Goal: Transaction & Acquisition: Purchase product/service

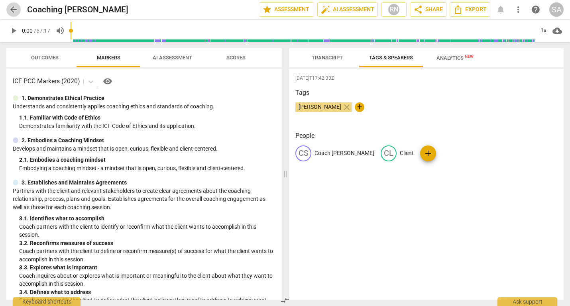
click at [14, 10] on span "arrow_back" at bounding box center [14, 10] width 10 height 10
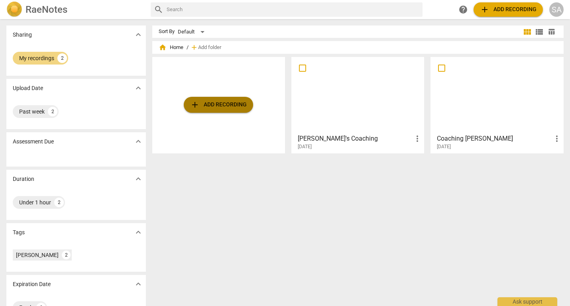
click at [215, 105] on span "add Add recording" at bounding box center [218, 105] width 57 height 10
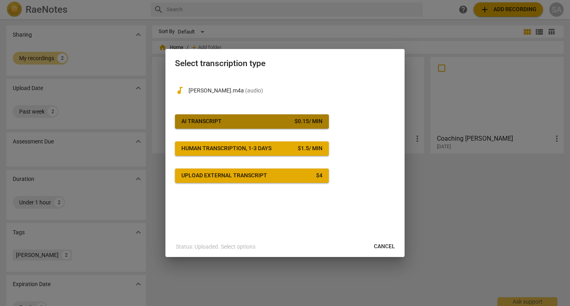
click at [315, 124] on div "$ 0.15 / min" at bounding box center [309, 122] width 28 height 8
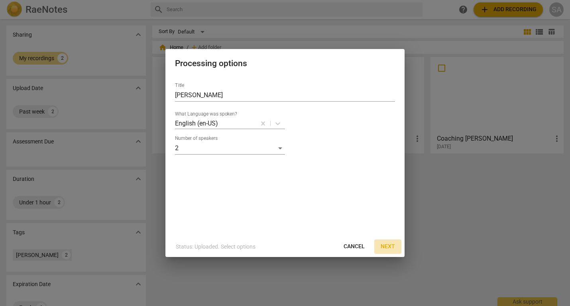
drag, startPoint x: 390, startPoint y: 245, endPoint x: 388, endPoint y: 241, distance: 4.2
click at [388, 241] on button "Next" at bounding box center [387, 247] width 27 height 14
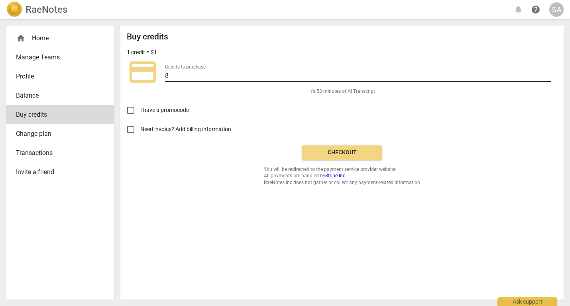
click at [195, 76] on input "8" at bounding box center [358, 77] width 386 height 12
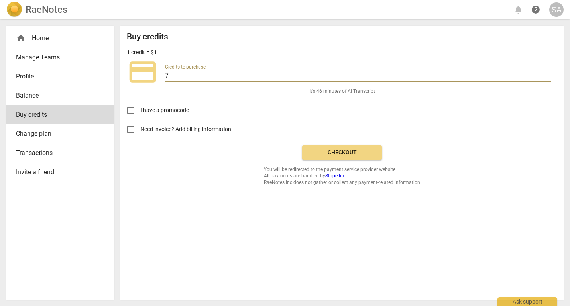
click at [549, 77] on input "7" at bounding box center [358, 77] width 386 height 12
click at [549, 77] on input "6" at bounding box center [358, 77] width 386 height 12
click at [549, 74] on input "7" at bounding box center [358, 77] width 386 height 12
click at [549, 74] on input "8" at bounding box center [358, 77] width 386 height 12
click at [335, 154] on span "Checkout" at bounding box center [342, 153] width 67 height 8
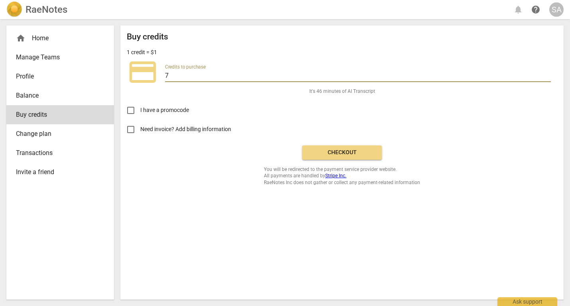
click at [548, 79] on input "7" at bounding box center [358, 77] width 386 height 12
click at [548, 79] on input "6" at bounding box center [358, 77] width 386 height 12
click at [548, 79] on input "5" at bounding box center [358, 77] width 386 height 12
click at [548, 79] on input "4" at bounding box center [358, 77] width 386 height 12
click at [548, 79] on input "3" at bounding box center [358, 77] width 386 height 12
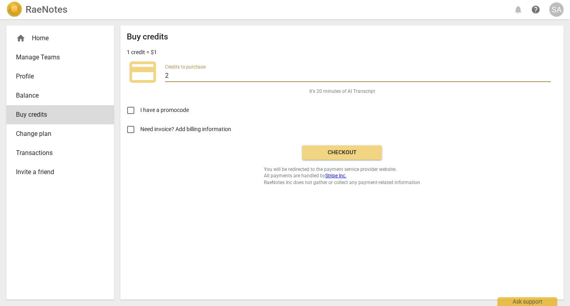
type input "2"
click at [548, 79] on input "2" at bounding box center [358, 77] width 386 height 12
click at [359, 150] on span "Checkout" at bounding box center [342, 153] width 67 height 8
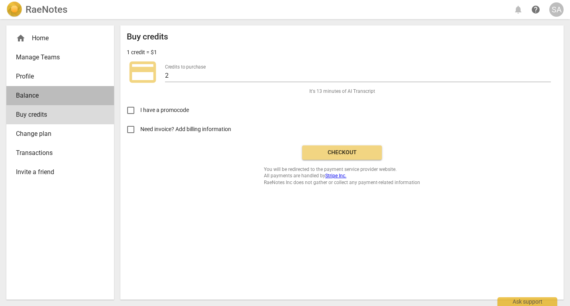
click at [28, 97] on span "Balance" at bounding box center [57, 96] width 82 height 10
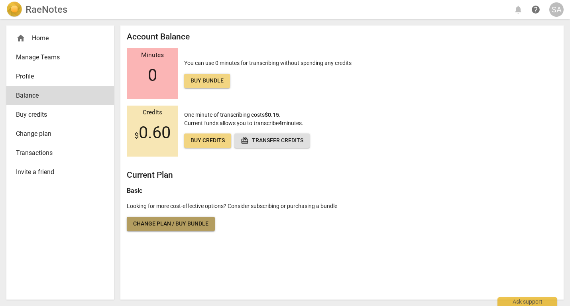
click at [197, 221] on span "Change plan / Buy bundle" at bounding box center [170, 224] width 75 height 8
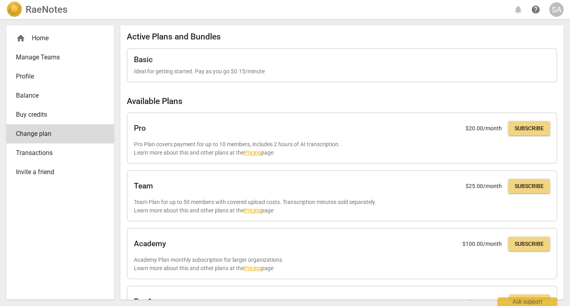
click at [32, 95] on span "Balance" at bounding box center [57, 96] width 82 height 10
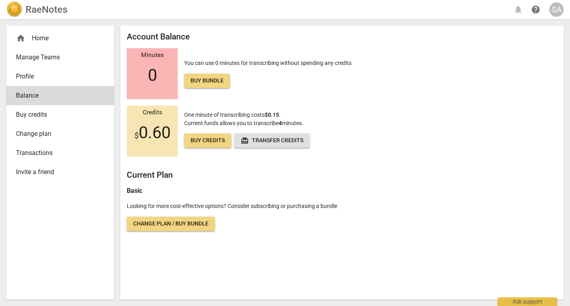
drag, startPoint x: 265, startPoint y: 142, endPoint x: 261, endPoint y: 162, distance: 20.3
click at [261, 162] on div "Account Balance Minutes 0 You can use 0 minutes for transcribing without spendi…" at bounding box center [342, 131] width 431 height 199
click at [205, 140] on span "Buy credits" at bounding box center [208, 141] width 34 height 8
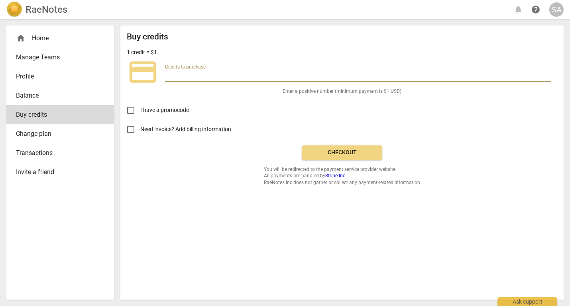
click at [199, 75] on input "number" at bounding box center [358, 77] width 386 height 12
click at [548, 74] on input "1" at bounding box center [358, 77] width 386 height 12
click at [548, 74] on input "2" at bounding box center [358, 77] width 386 height 12
click at [548, 74] on input "3" at bounding box center [358, 77] width 386 height 12
click at [548, 74] on input "4" at bounding box center [358, 77] width 386 height 12
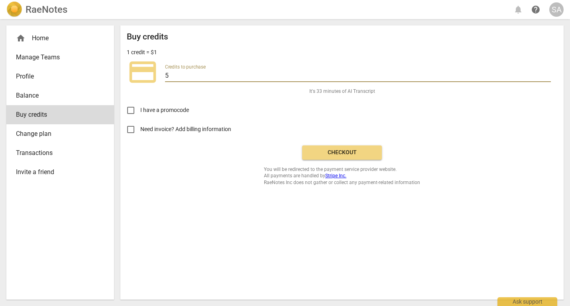
click at [548, 74] on input "5" at bounding box center [358, 77] width 386 height 12
click at [351, 152] on span "Checkout" at bounding box center [342, 153] width 67 height 8
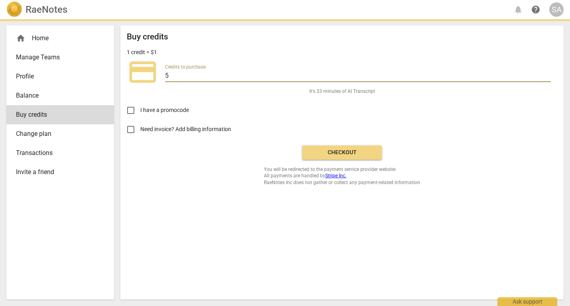
click at [181, 75] on input "5" at bounding box center [358, 77] width 386 height 12
click at [548, 73] on input "6" at bounding box center [358, 77] width 386 height 12
click at [548, 73] on input "7" at bounding box center [358, 77] width 386 height 12
click at [548, 73] on input "8" at bounding box center [358, 77] width 386 height 12
click at [548, 73] on input "9" at bounding box center [358, 77] width 386 height 12
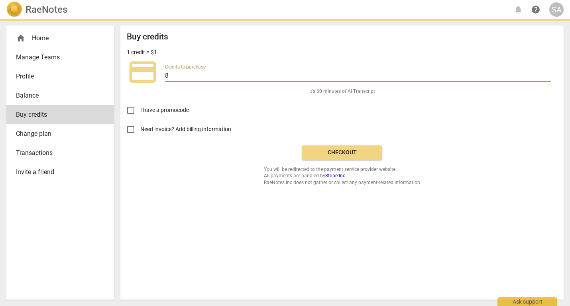
click at [548, 78] on input "8" at bounding box center [358, 77] width 386 height 12
type input "9"
click at [548, 74] on input "9" at bounding box center [358, 77] width 386 height 12
click at [350, 155] on span "Checkout" at bounding box center [342, 153] width 67 height 8
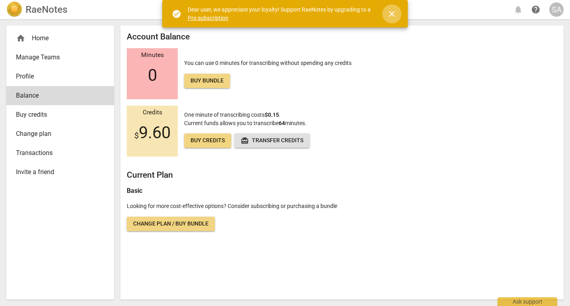
click at [395, 17] on span "close" at bounding box center [392, 14] width 10 height 10
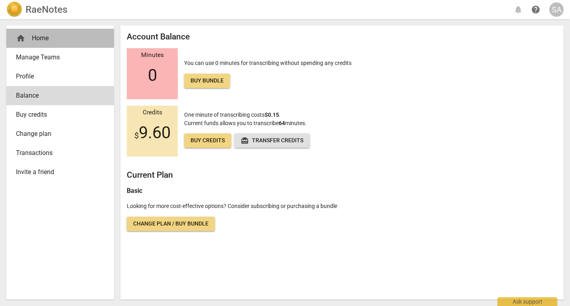
click at [37, 36] on div "home Home" at bounding box center [57, 38] width 82 height 10
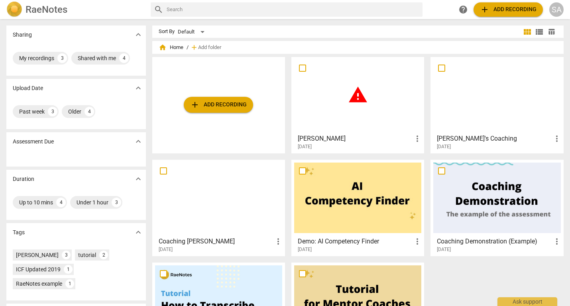
click at [359, 105] on div "warning" at bounding box center [357, 95] width 127 height 71
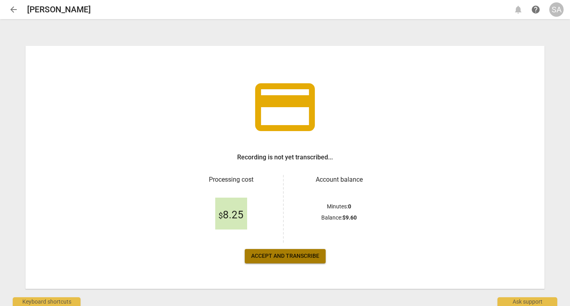
click at [292, 256] on span "Accept and transcribe" at bounding box center [285, 256] width 68 height 8
